Goal: Information Seeking & Learning: Learn about a topic

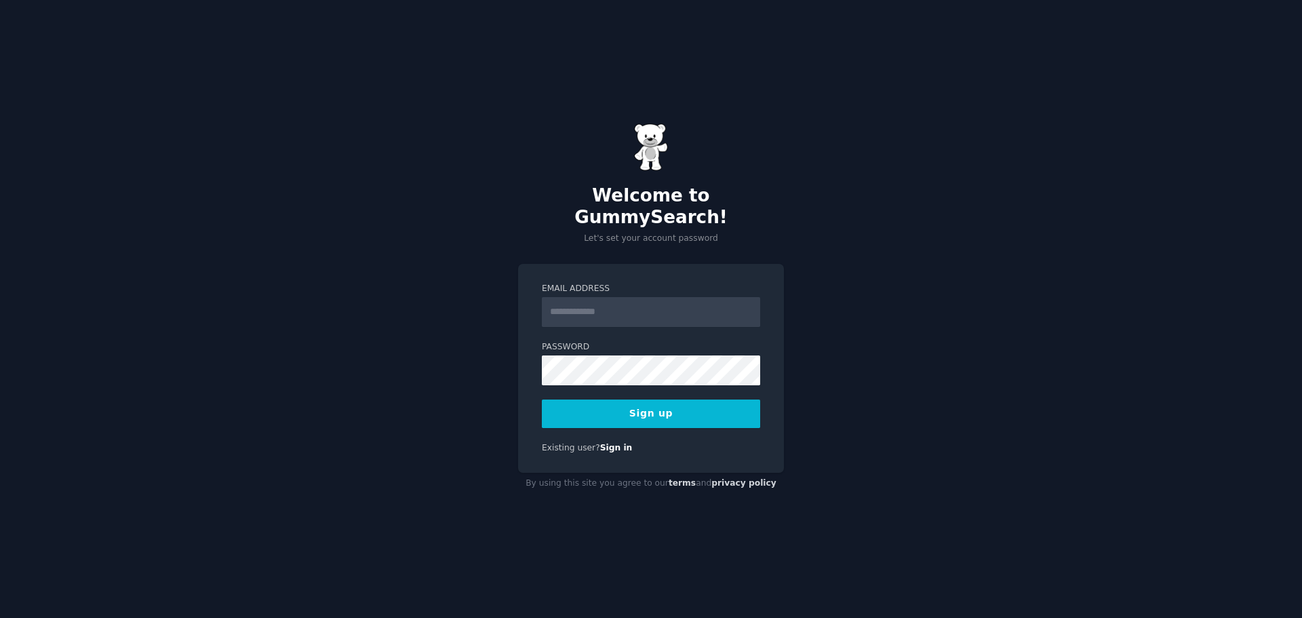
click at [596, 302] on input "Email Address" at bounding box center [651, 312] width 218 height 30
type input "**********"
click at [619, 401] on button "Sign up" at bounding box center [651, 413] width 218 height 28
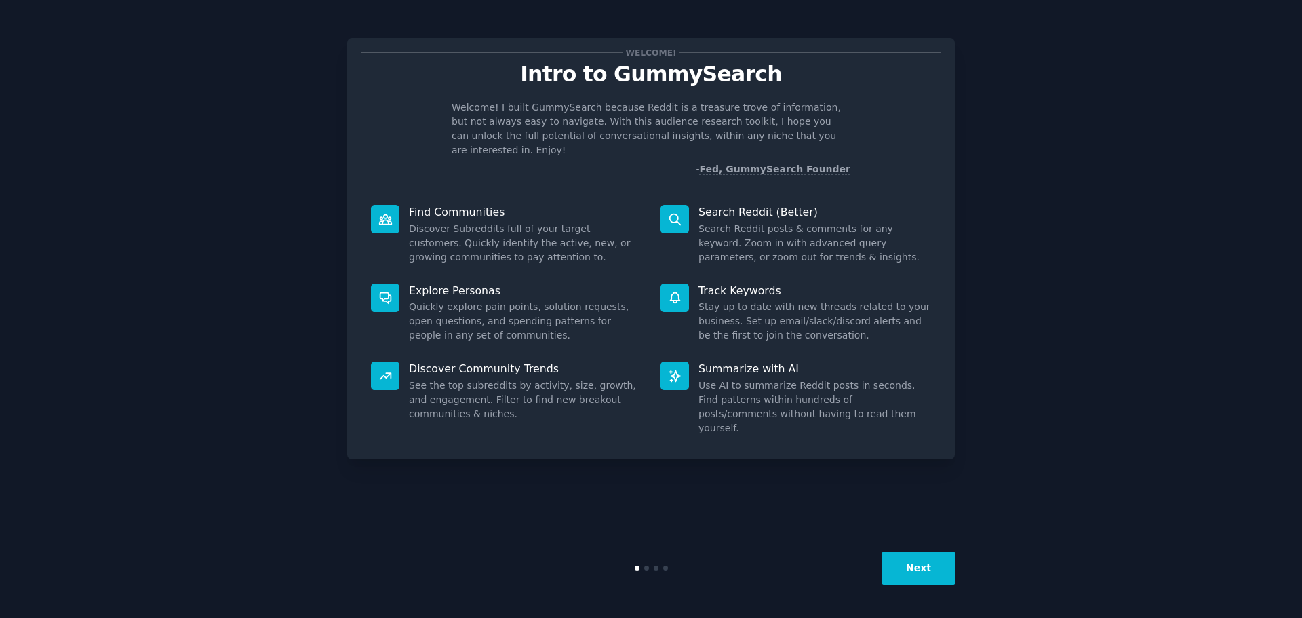
click at [928, 572] on button "Next" at bounding box center [918, 567] width 73 height 33
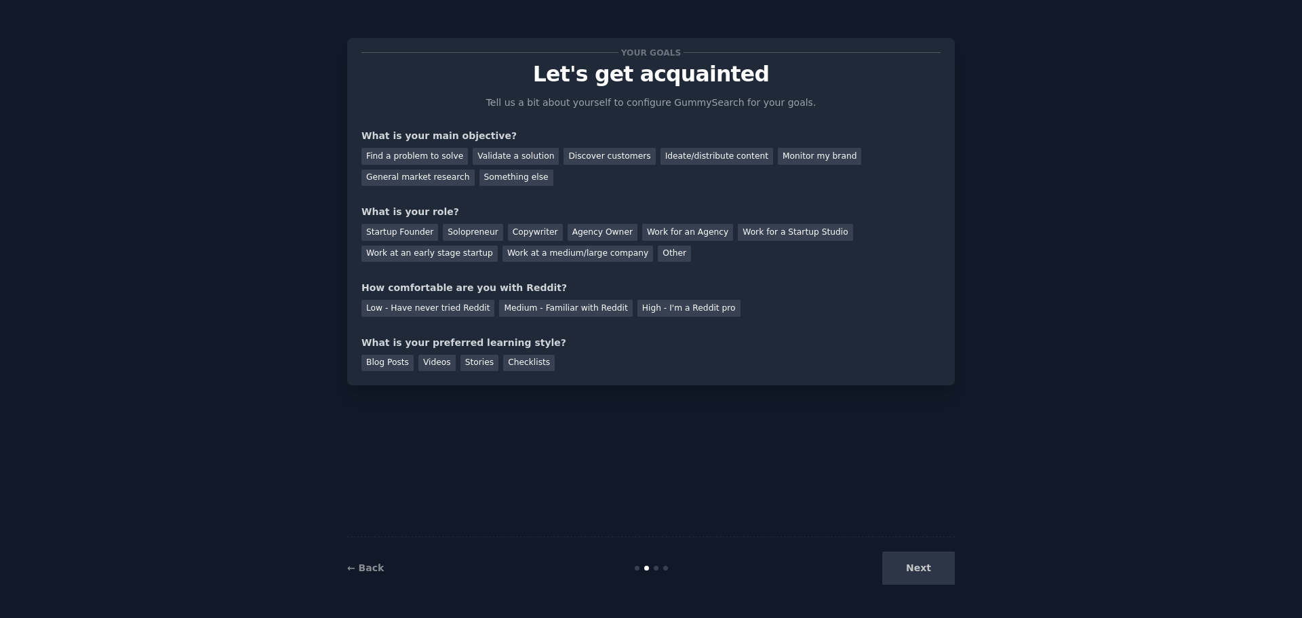
click at [928, 572] on div "Next" at bounding box center [853, 567] width 203 height 33
click at [935, 571] on div "Next" at bounding box center [853, 567] width 203 height 33
click at [431, 150] on div "Find a problem to solve" at bounding box center [415, 156] width 106 height 17
click at [432, 362] on div "Videos" at bounding box center [436, 363] width 37 height 17
click at [904, 561] on div "Next" at bounding box center [853, 567] width 203 height 33
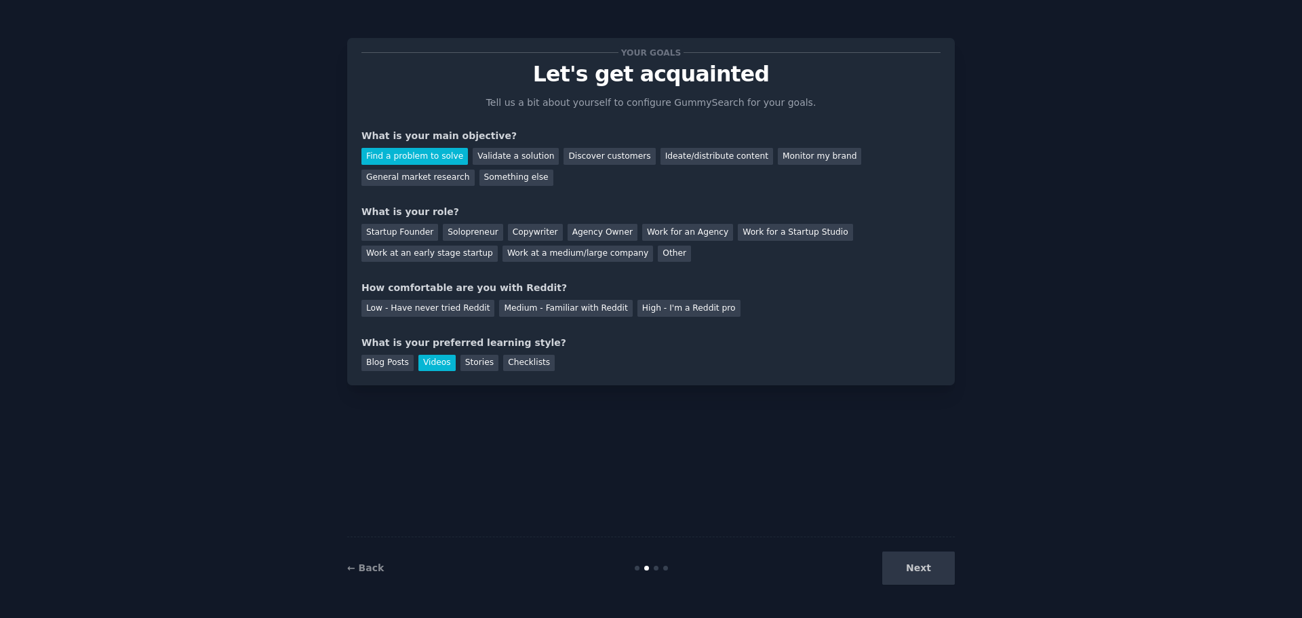
click at [928, 570] on div "Next" at bounding box center [853, 567] width 203 height 33
click at [759, 233] on div "Work for a Startup Studio" at bounding box center [795, 232] width 115 height 17
click at [425, 311] on div "Low - Have never tried Reddit" at bounding box center [428, 308] width 133 height 17
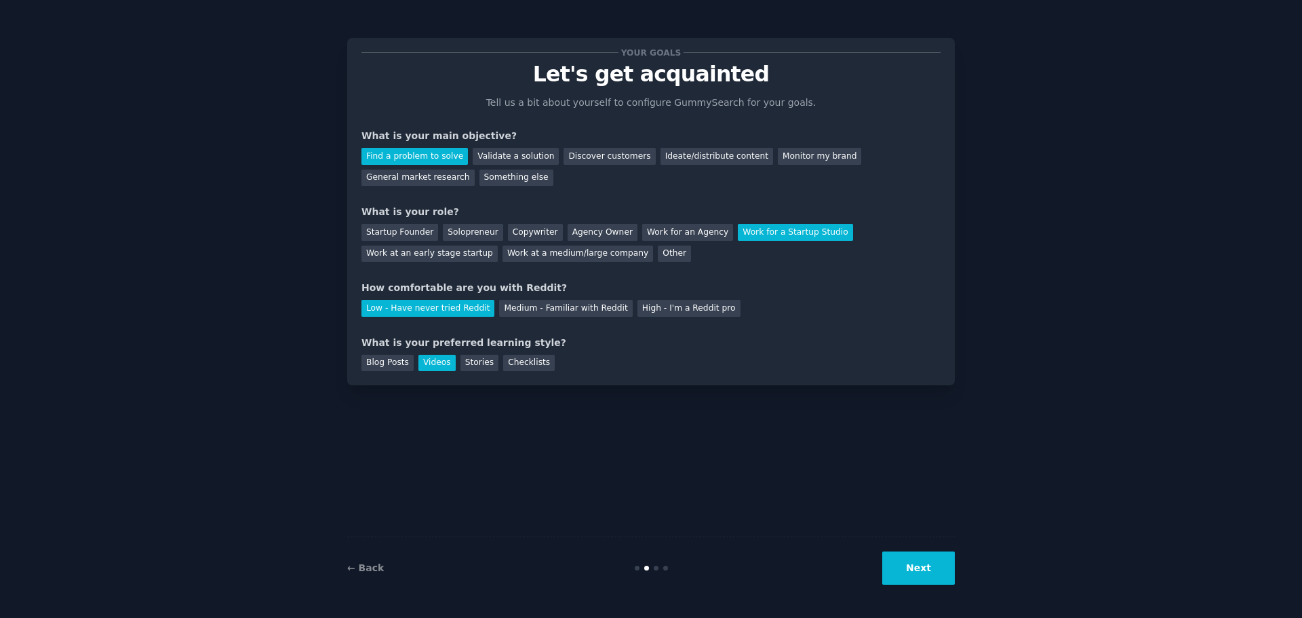
click at [935, 574] on button "Next" at bounding box center [918, 567] width 73 height 33
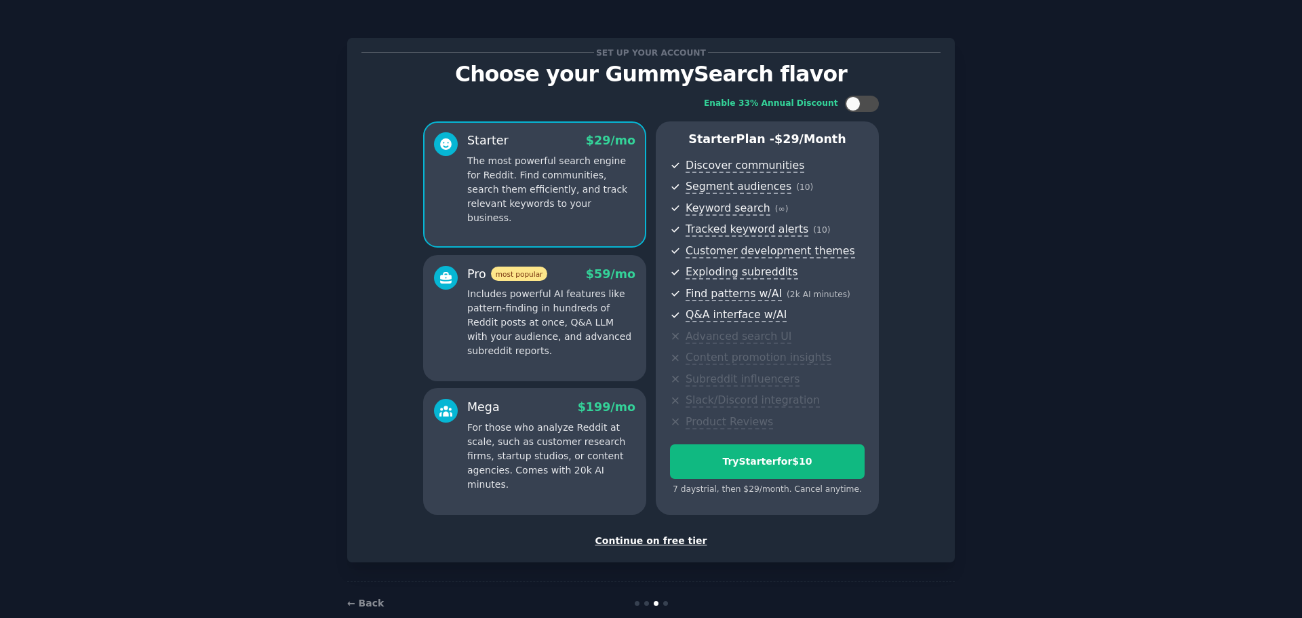
click at [636, 545] on div "Continue on free tier" at bounding box center [651, 541] width 579 height 14
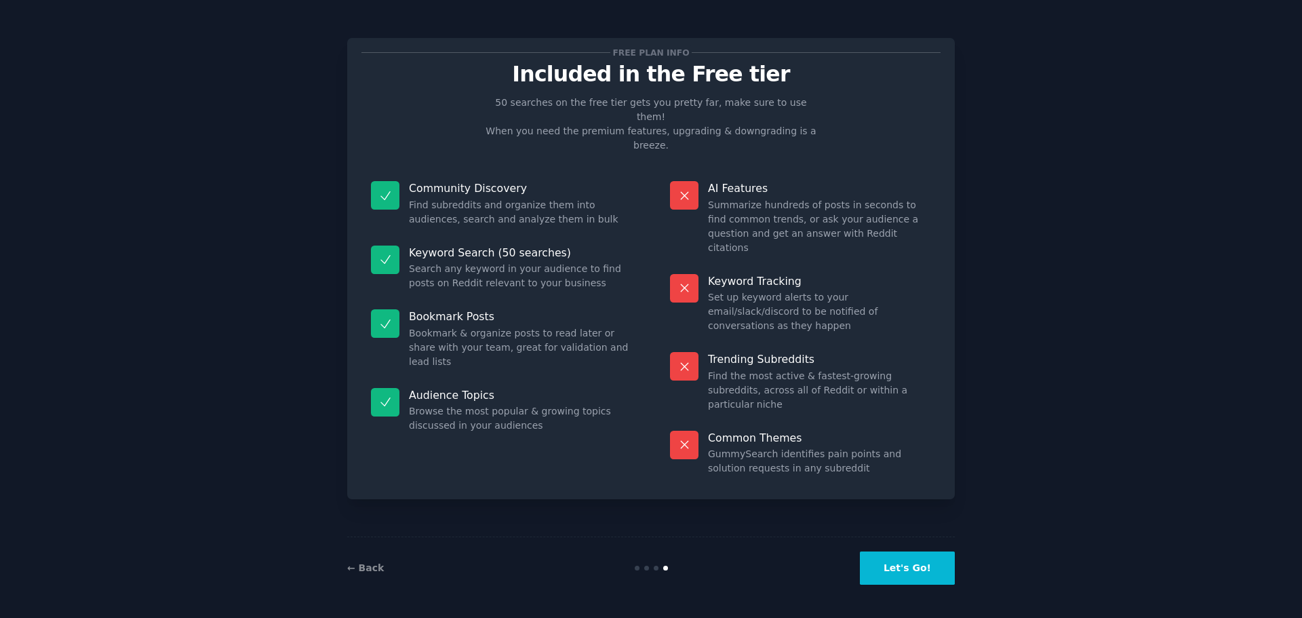
click at [909, 575] on button "Let's Go!" at bounding box center [907, 567] width 95 height 33
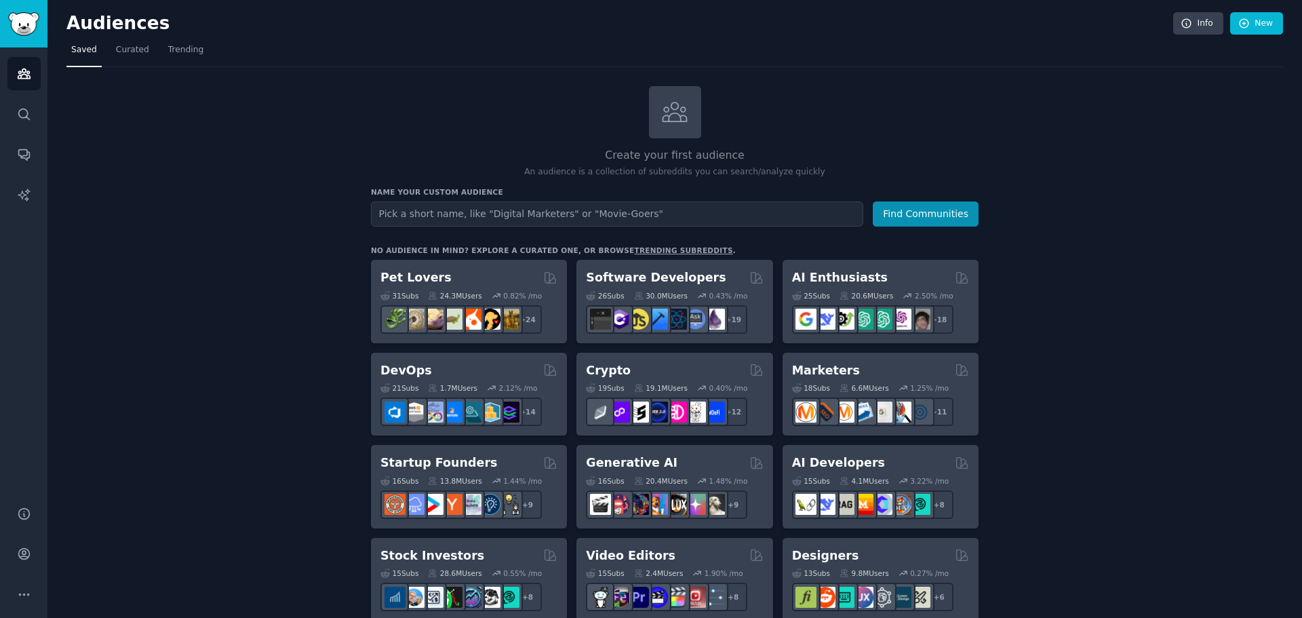
click at [431, 214] on input "text" at bounding box center [617, 213] width 492 height 25
type input "filmmaker"
click at [933, 214] on button "Find Communities" at bounding box center [926, 213] width 106 height 25
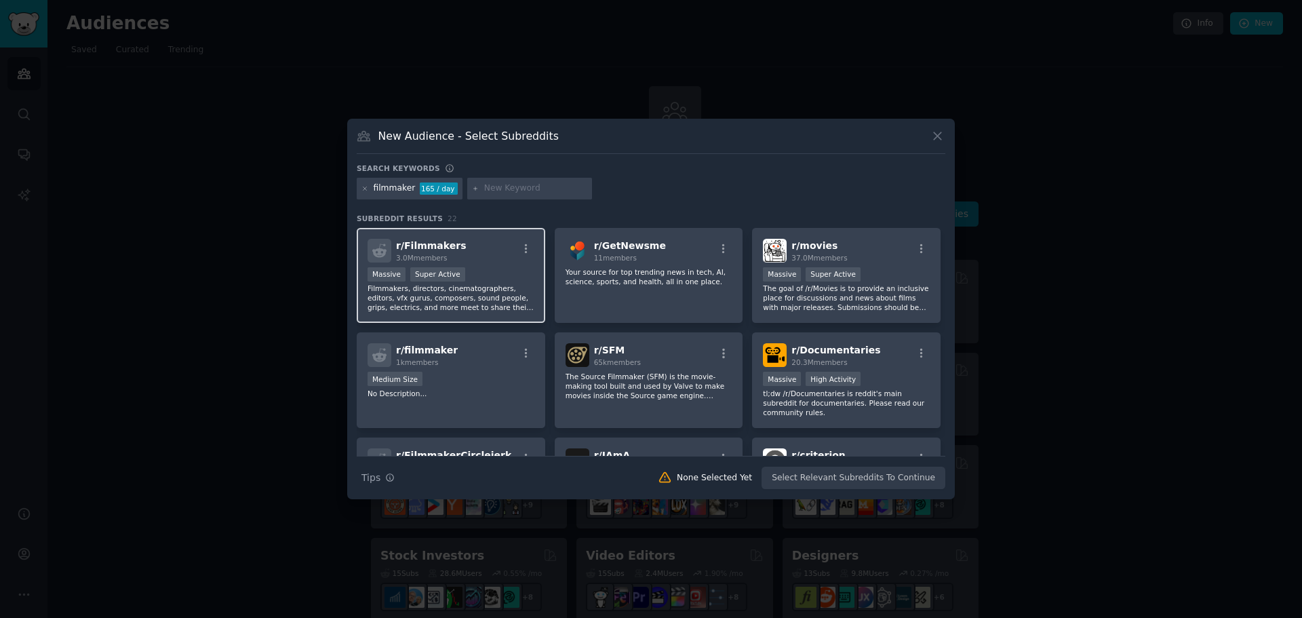
click at [450, 293] on p "Filmmakers, directors, cinematographers, editors, vfx gurus, composers, sound p…" at bounding box center [451, 298] width 167 height 28
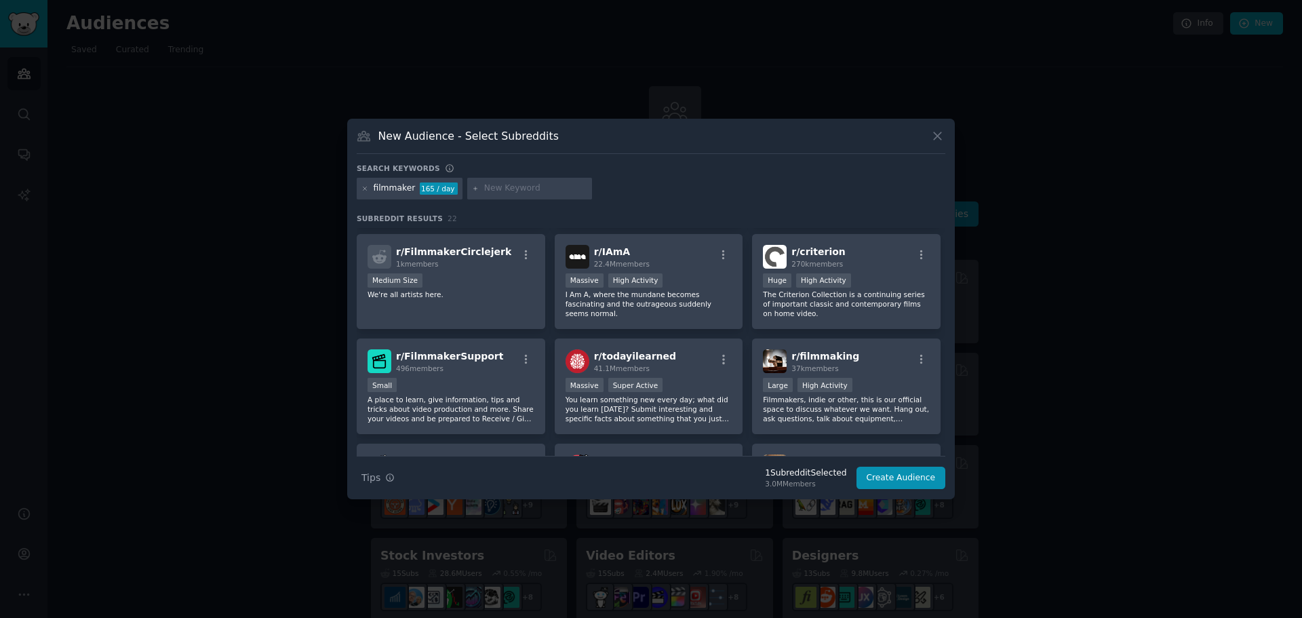
scroll to position [271, 0]
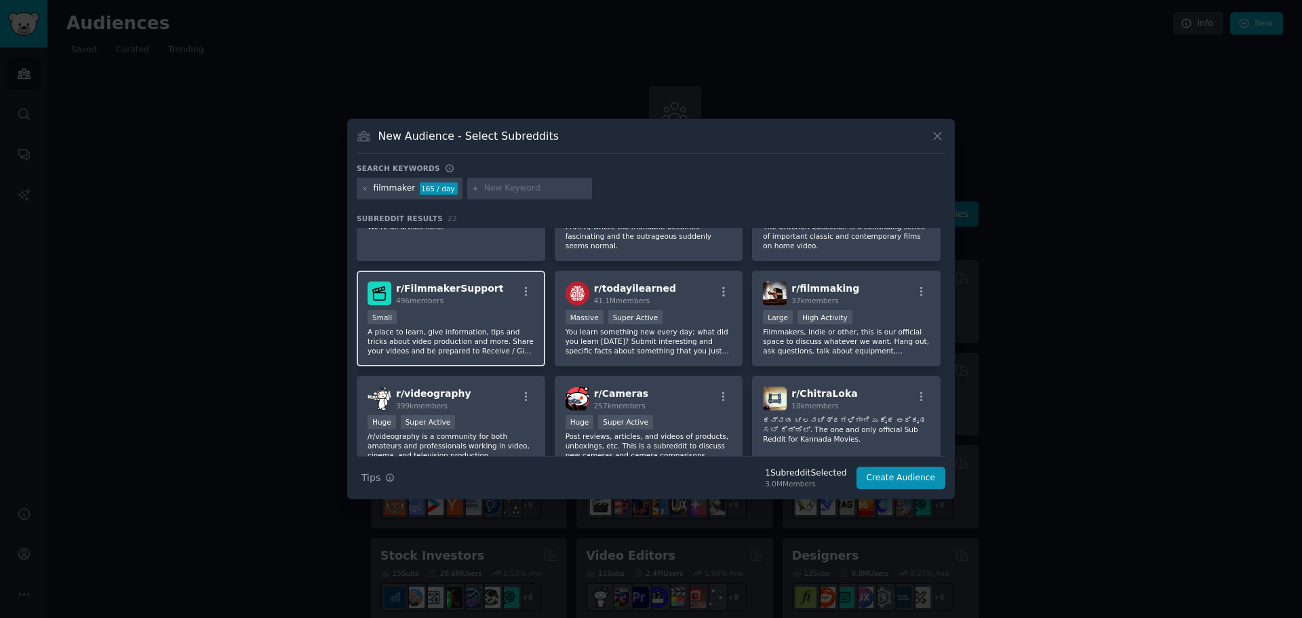
click at [462, 327] on p "A place to learn, give information, tips and tricks about video production and …" at bounding box center [451, 341] width 167 height 28
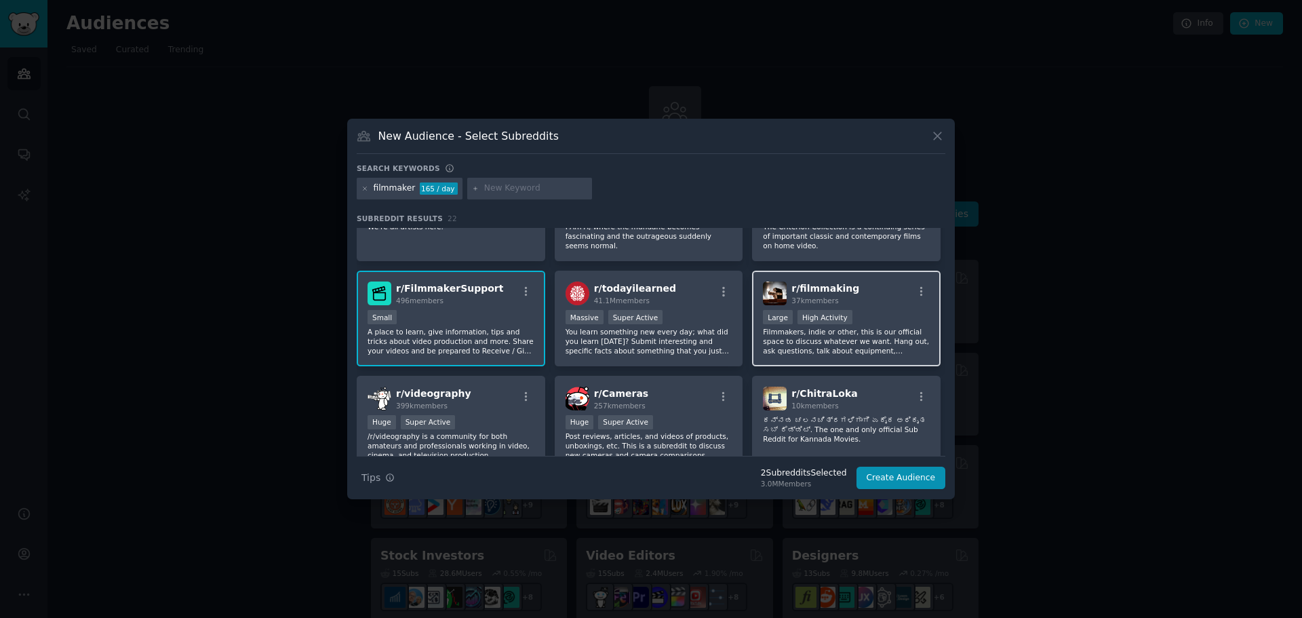
click at [876, 327] on p "Filmmakers, indie or other, this is our official space to discuss whatever we w…" at bounding box center [846, 341] width 167 height 28
click at [509, 187] on input "text" at bounding box center [535, 188] width 103 height 12
click at [914, 474] on button "Create Audience" at bounding box center [902, 478] width 90 height 23
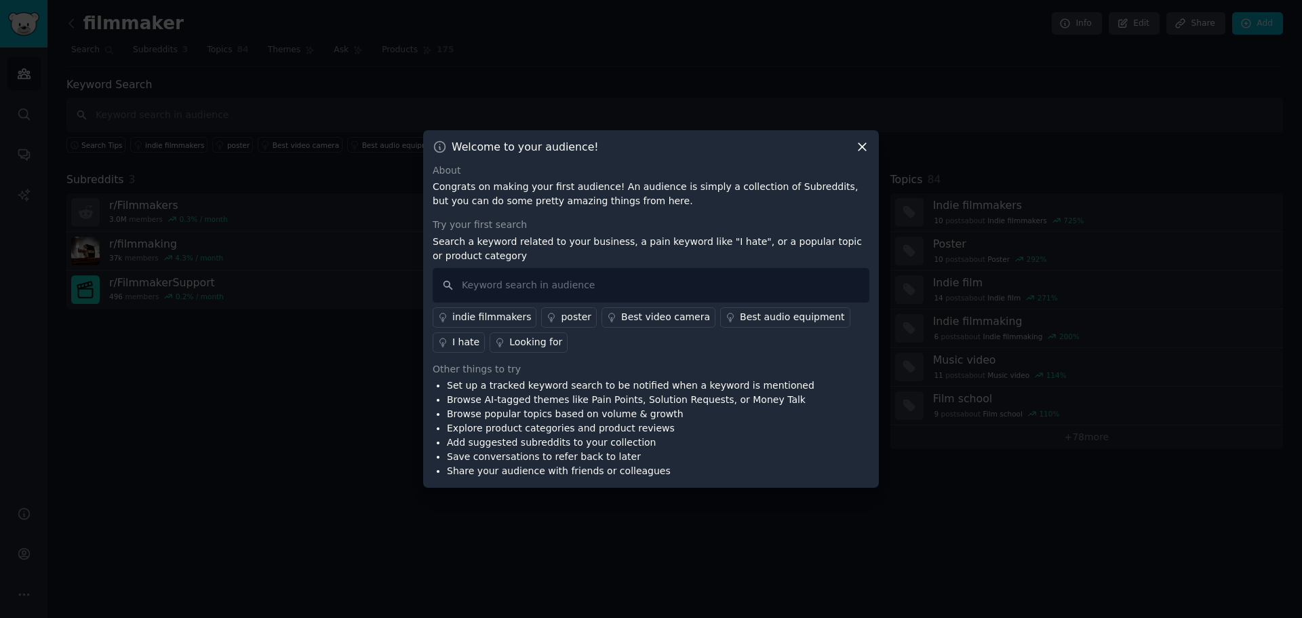
click at [860, 145] on icon at bounding box center [862, 147] width 14 height 14
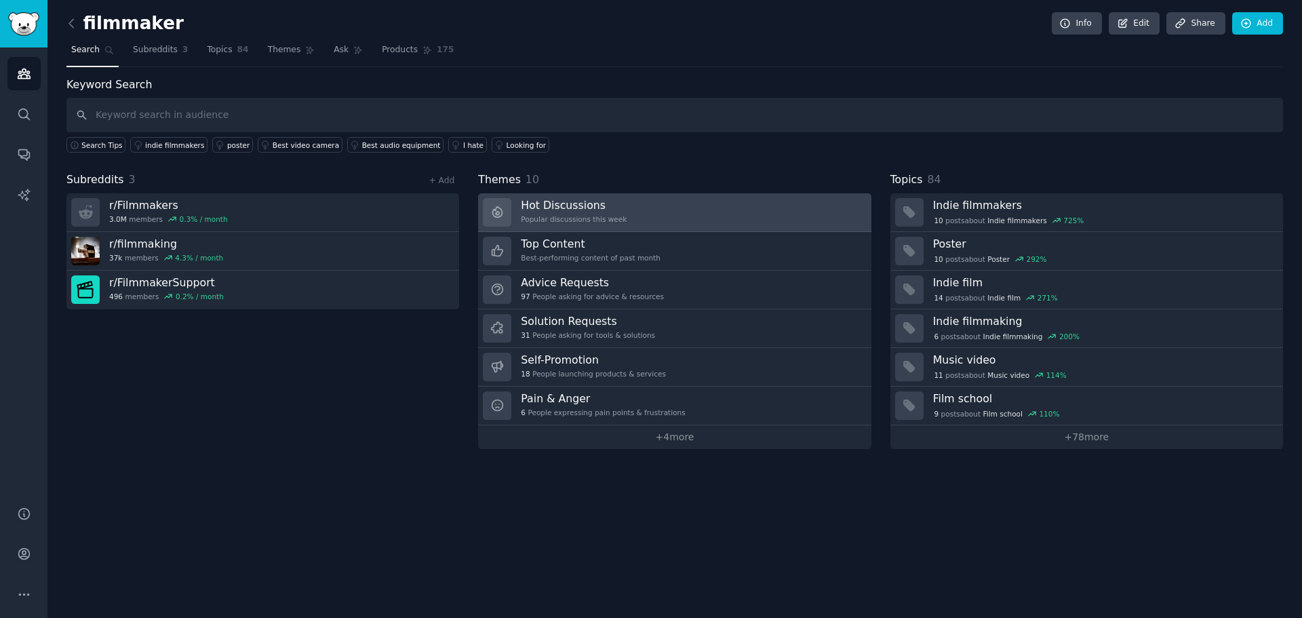
click at [566, 209] on h3 "Hot Discussions" at bounding box center [574, 205] width 106 height 14
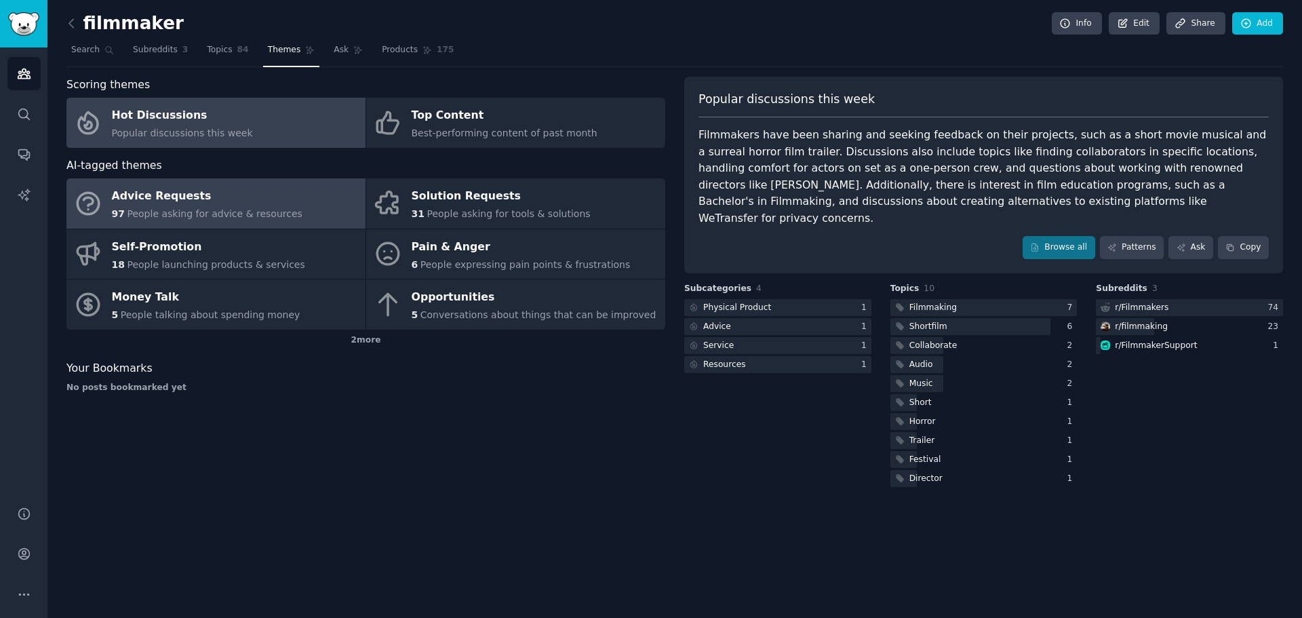
click at [192, 216] on span "People asking for advice & resources" at bounding box center [214, 213] width 175 height 11
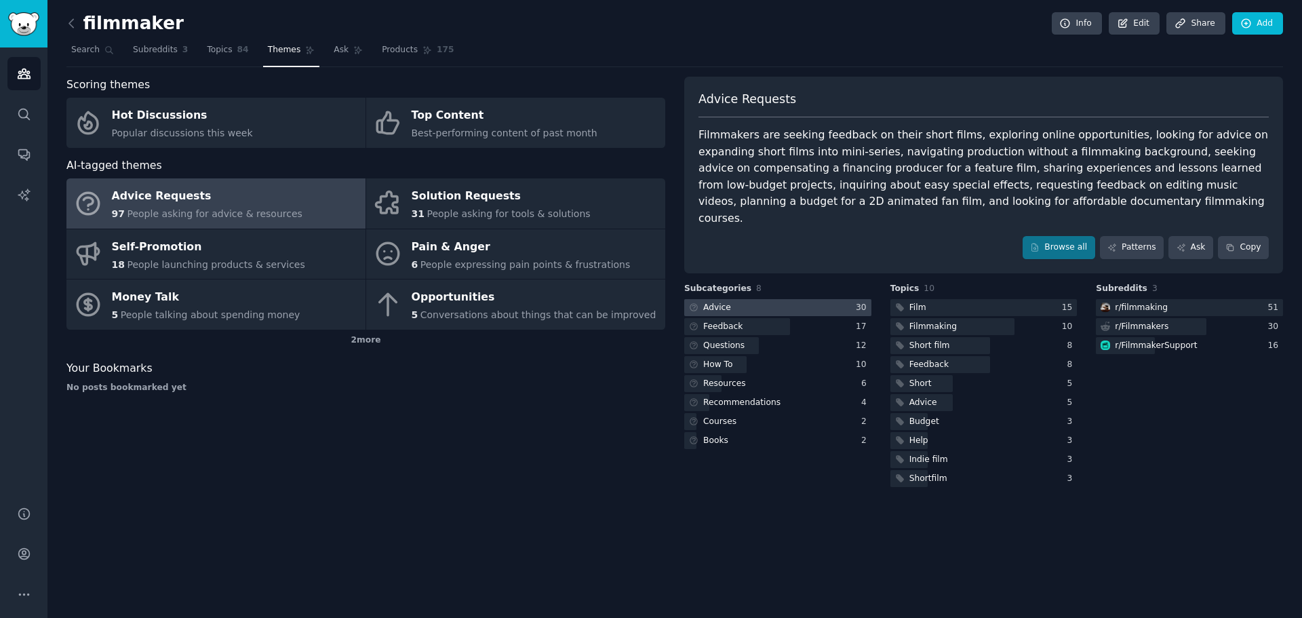
click at [747, 299] on div at bounding box center [777, 307] width 187 height 17
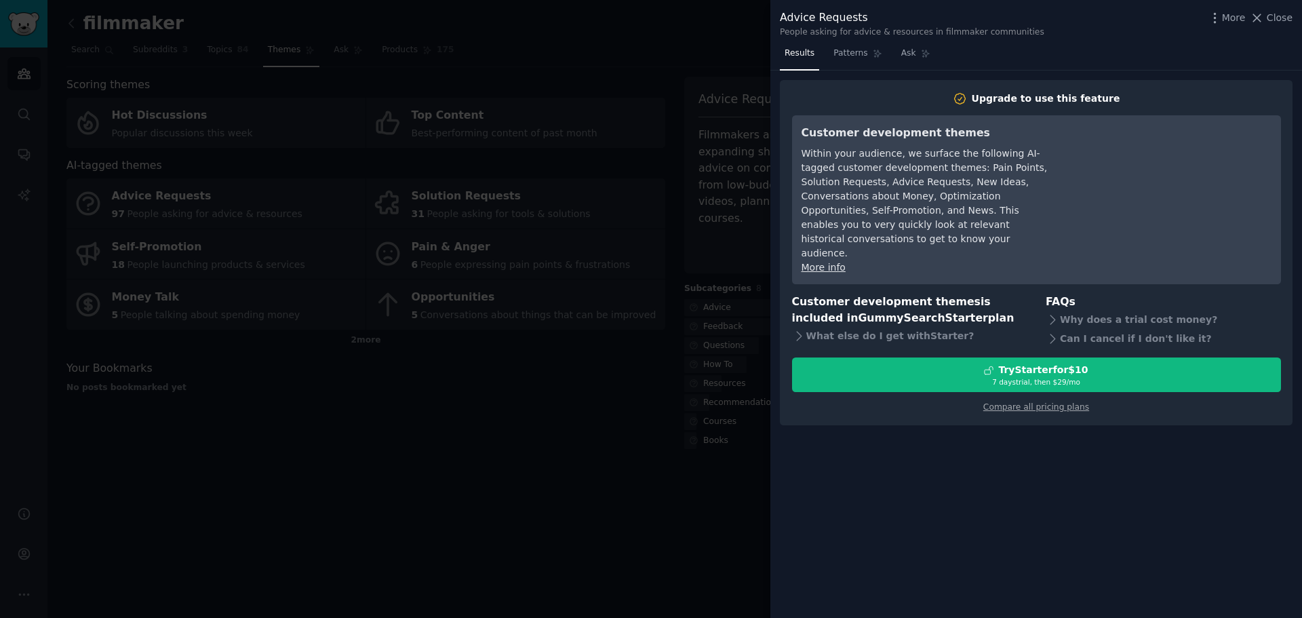
click at [548, 464] on div at bounding box center [651, 309] width 1302 height 618
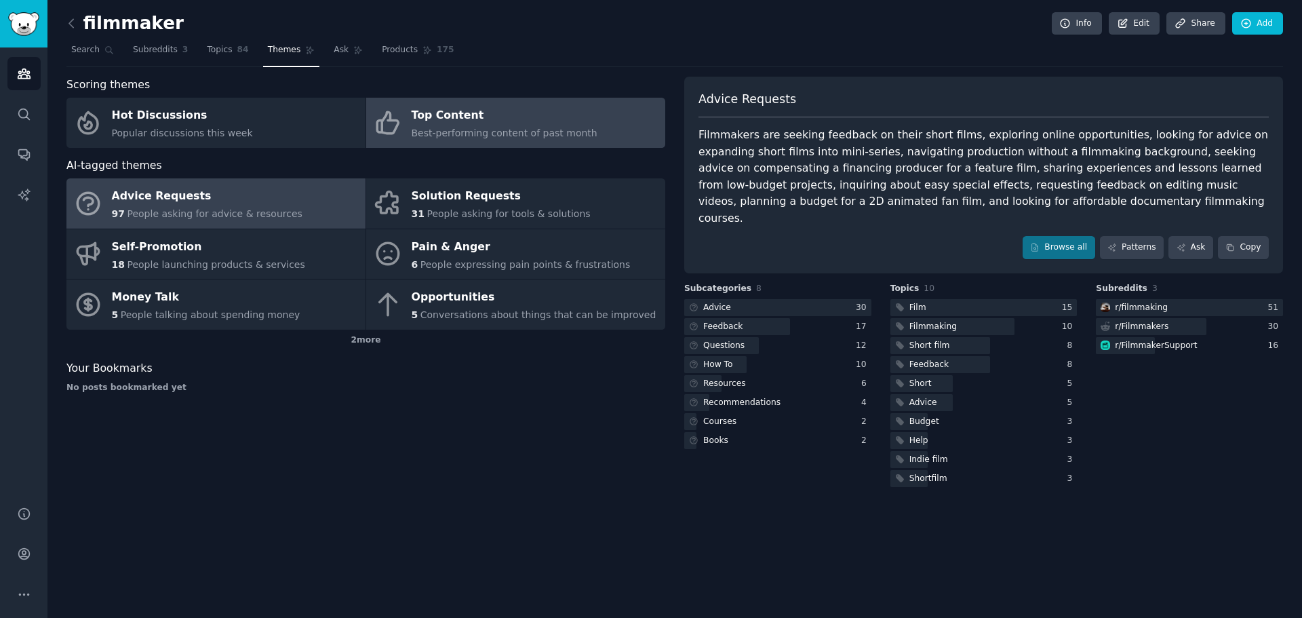
click at [492, 131] on span "Best-performing content of past month" at bounding box center [505, 133] width 186 height 11
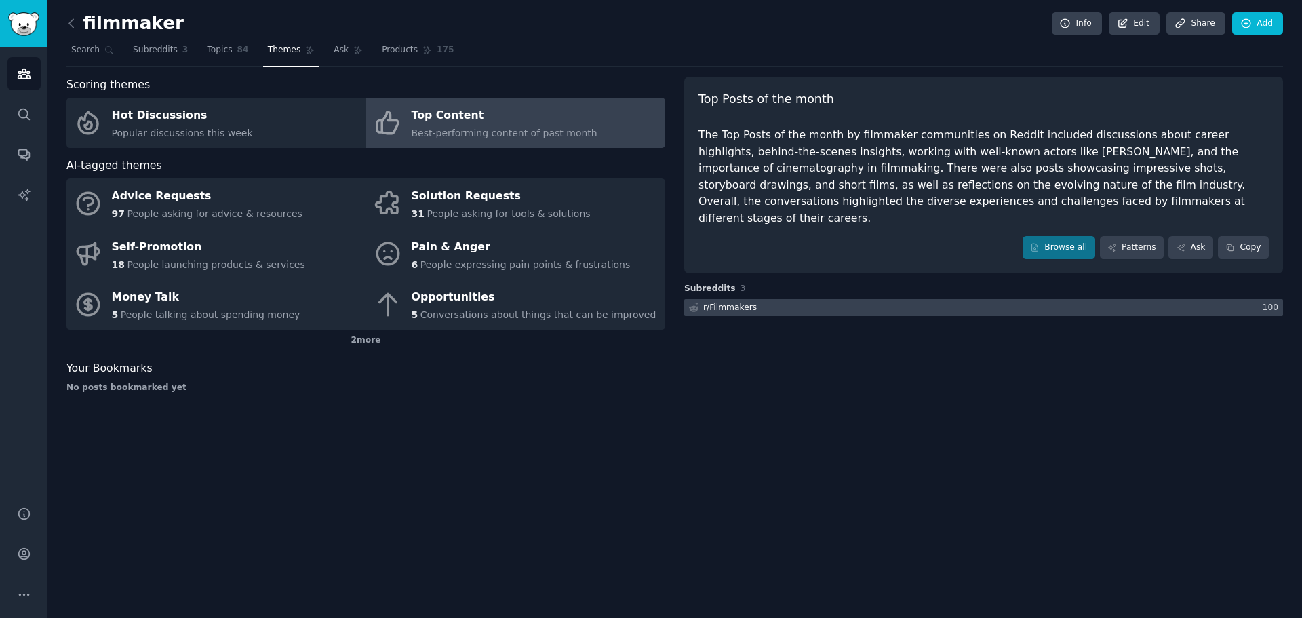
click at [742, 302] on div "r/ Filmmakers" at bounding box center [730, 308] width 54 height 12
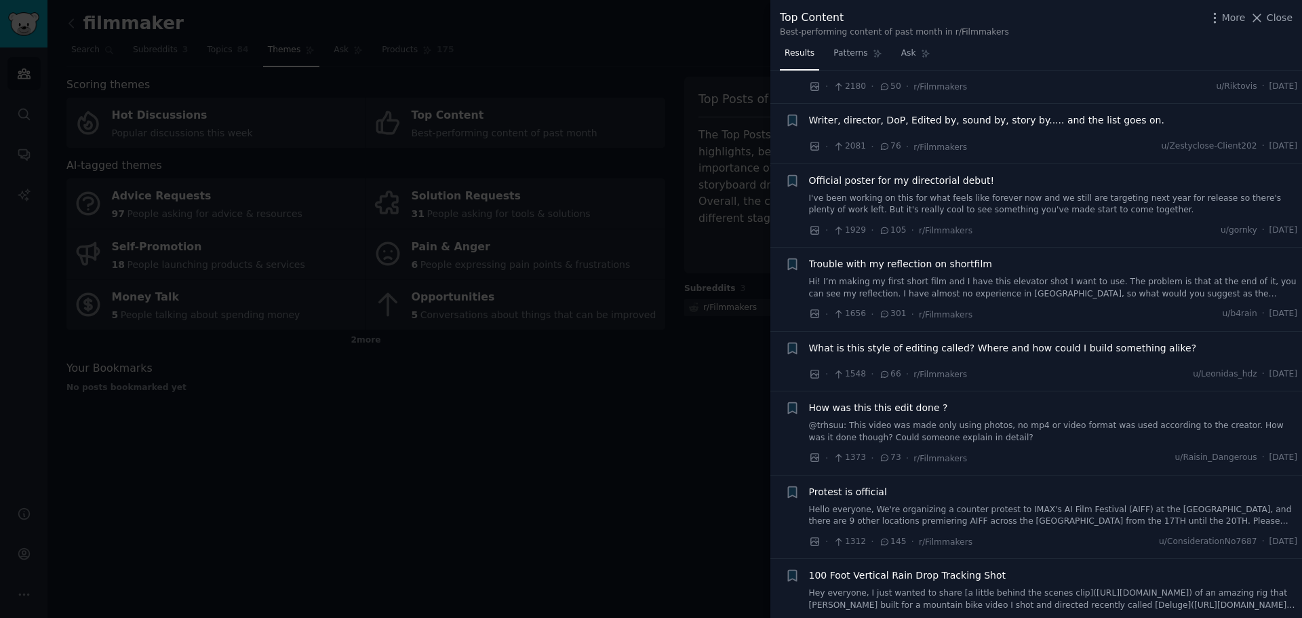
scroll to position [678, 0]
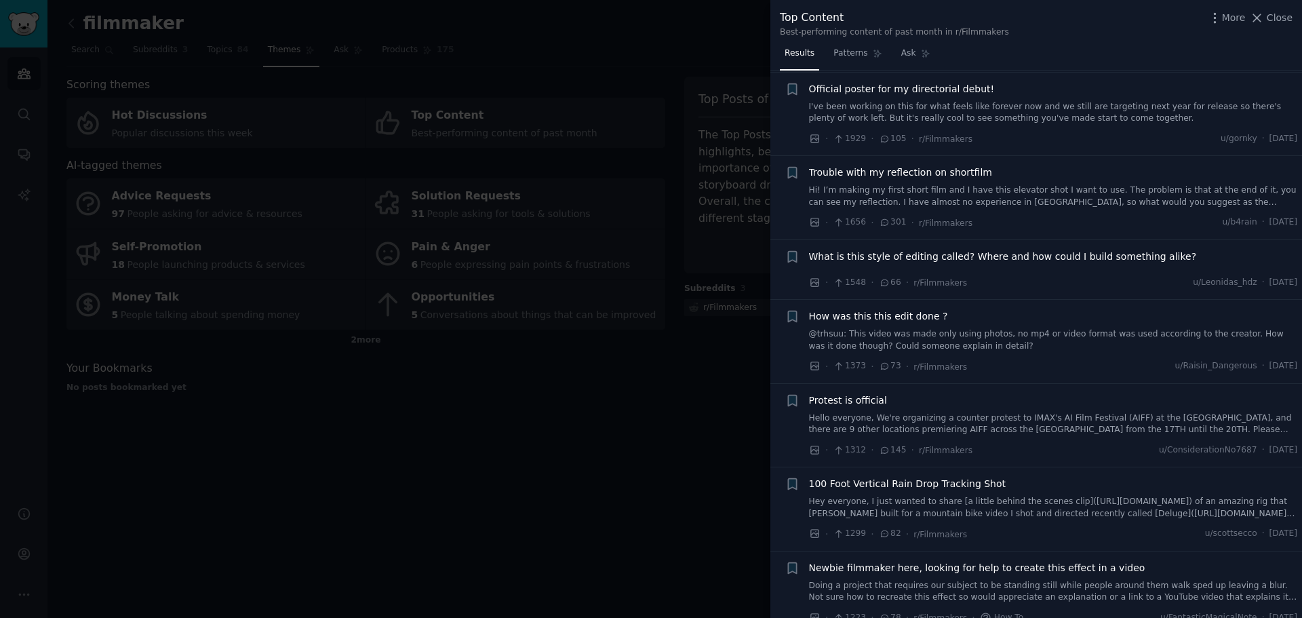
click at [519, 487] on div at bounding box center [651, 309] width 1302 height 618
